Goal: Task Accomplishment & Management: Manage account settings

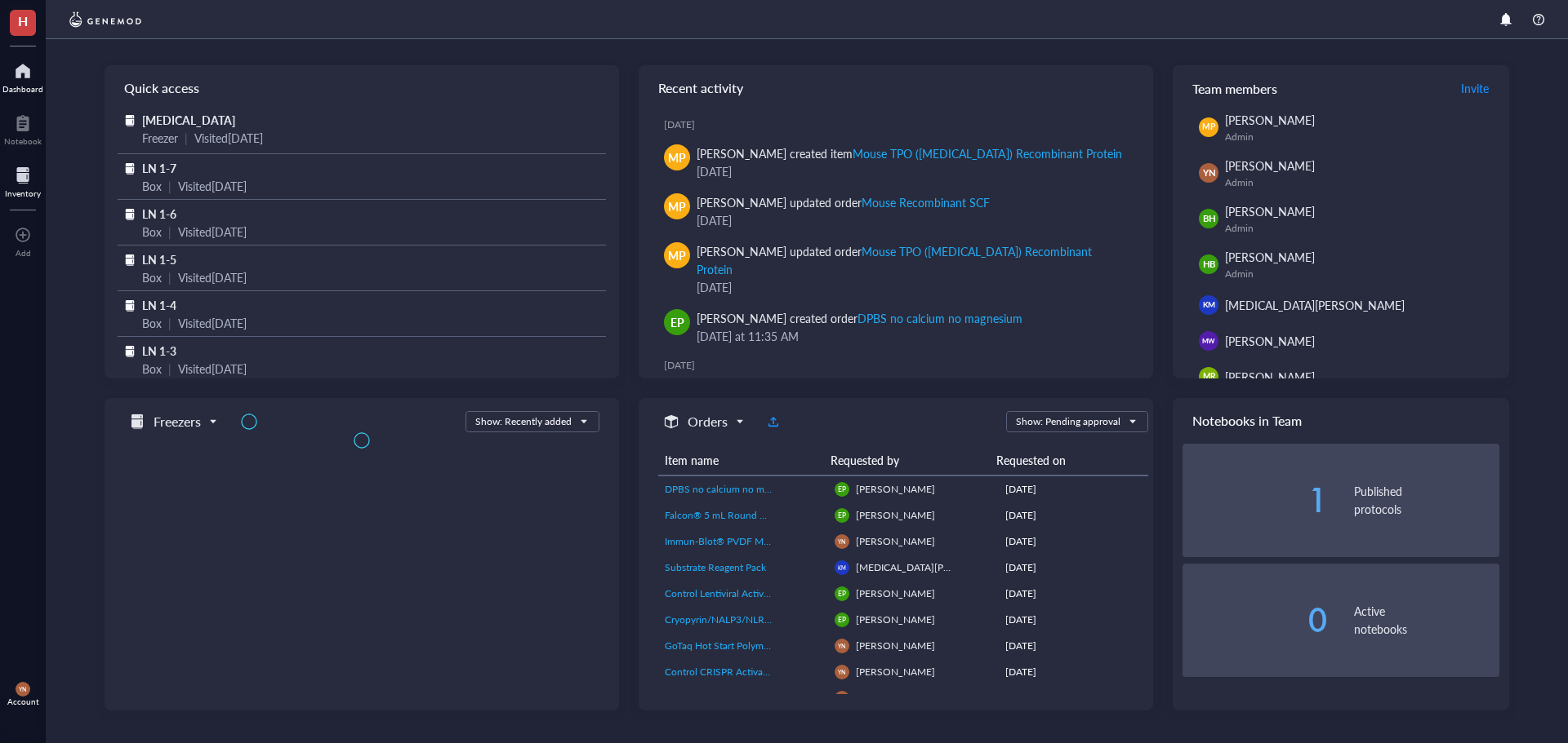
click at [25, 185] on div at bounding box center [22, 175] width 36 height 26
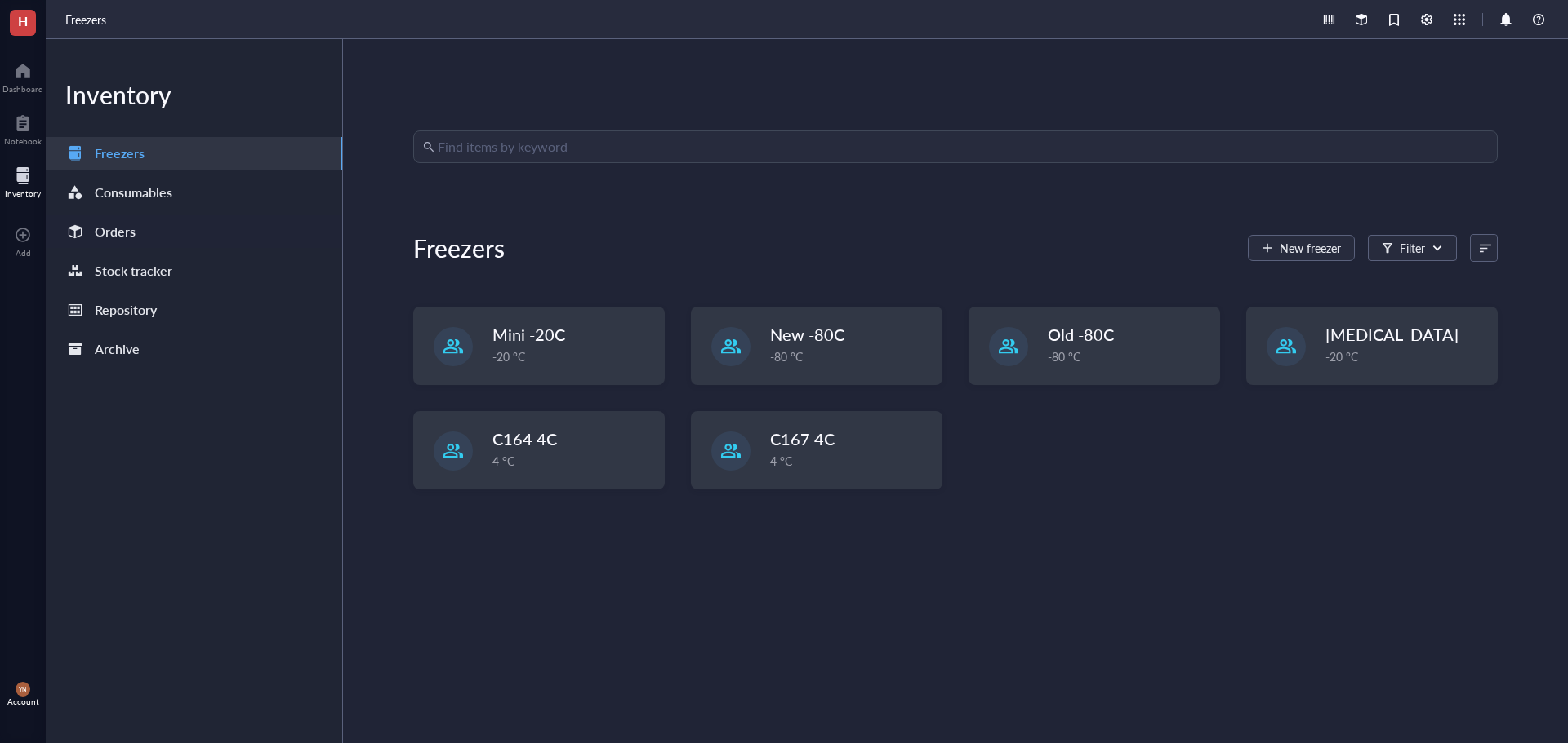
click at [153, 240] on div "Orders" at bounding box center [193, 232] width 296 height 33
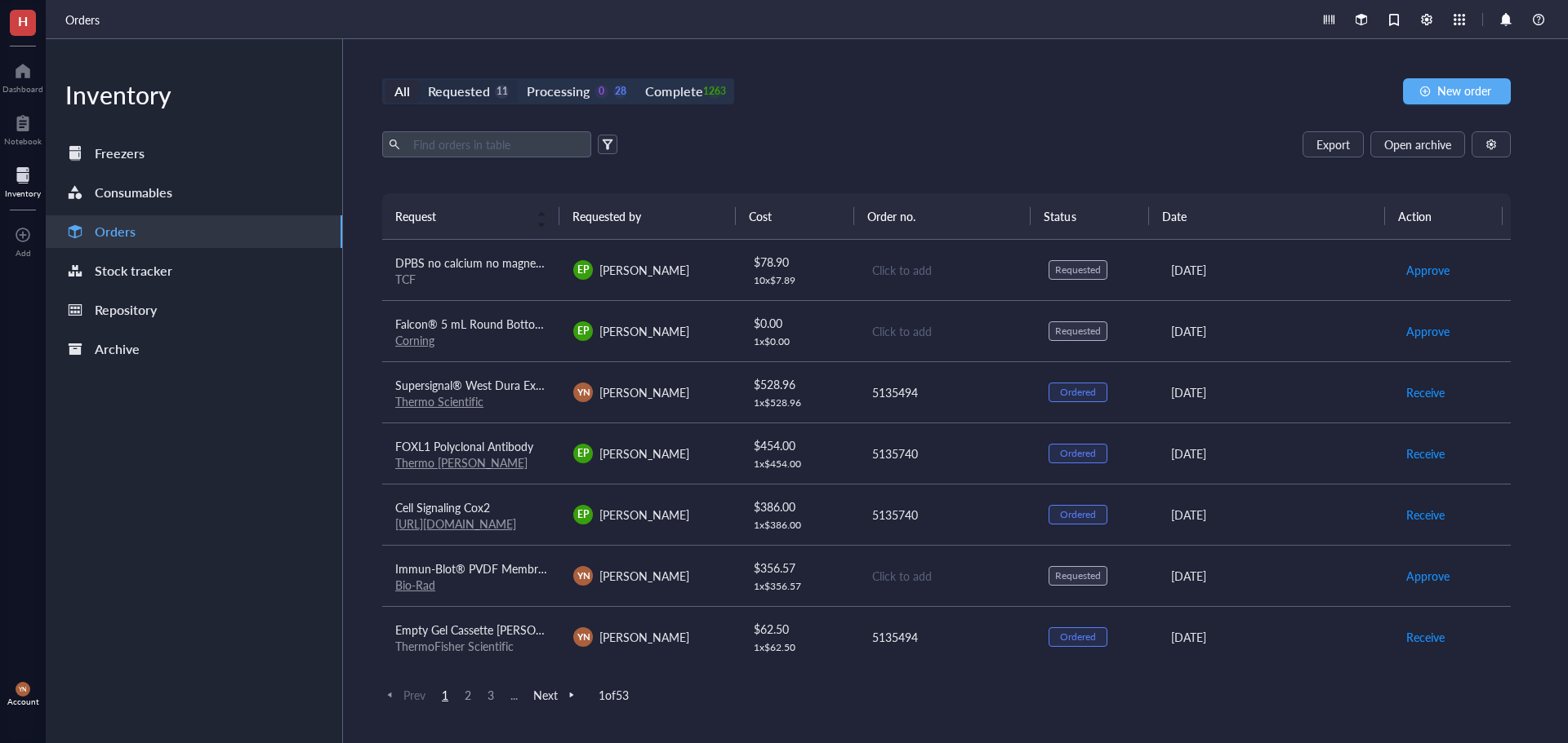
click at [487, 96] on div "Requested" at bounding box center [459, 91] width 62 height 23
click at [419, 80] on input "Requested 11" at bounding box center [419, 80] width 0 height 0
click at [861, 147] on div "Export Open archive" at bounding box center [946, 144] width 1129 height 26
